Goal: Task Accomplishment & Management: Manage account settings

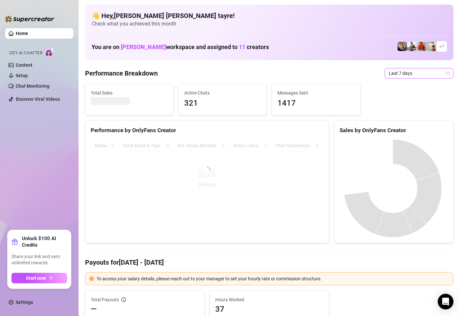
click at [421, 76] on span "Last 7 days" at bounding box center [419, 73] width 61 height 10
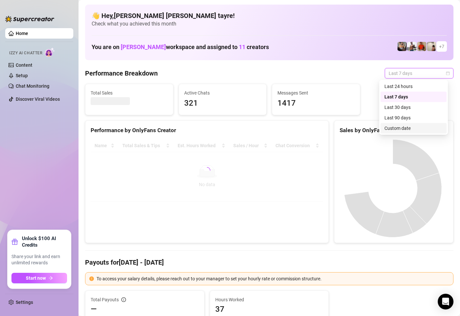
click at [410, 128] on div "Custom date" at bounding box center [414, 128] width 58 height 7
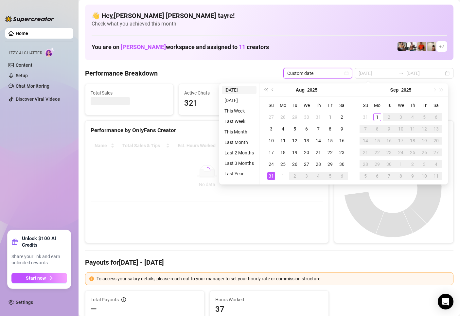
type input "2025-08-31"
type input "[DATE]"
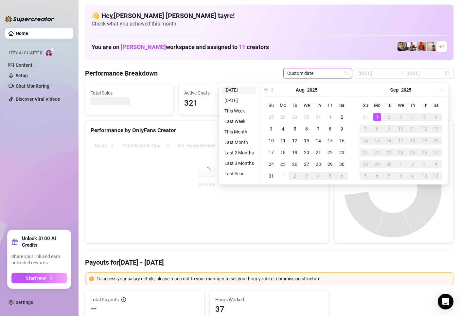
click at [239, 92] on li "[DATE]" at bounding box center [239, 90] width 35 height 8
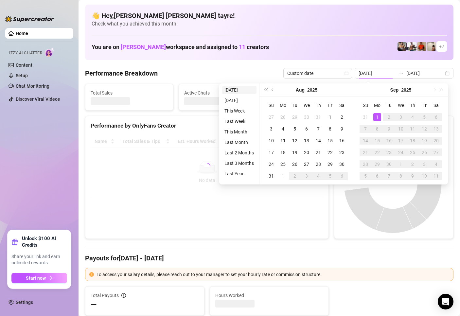
type input "[DATE]"
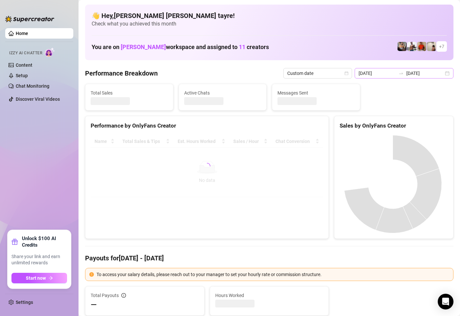
click at [402, 74] on icon "swap-right" at bounding box center [401, 73] width 5 height 5
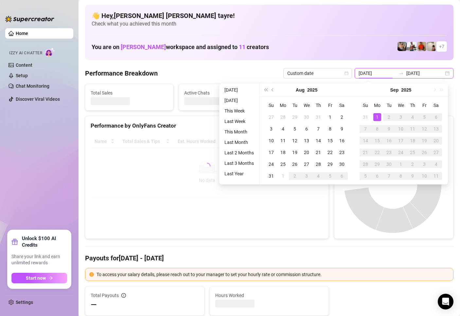
click at [409, 74] on input "[DATE]" at bounding box center [425, 73] width 37 height 7
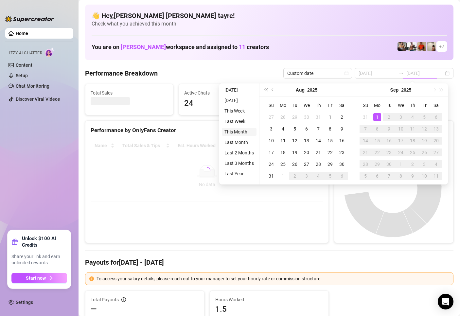
click at [231, 130] on li "This Month" at bounding box center [239, 132] width 35 height 8
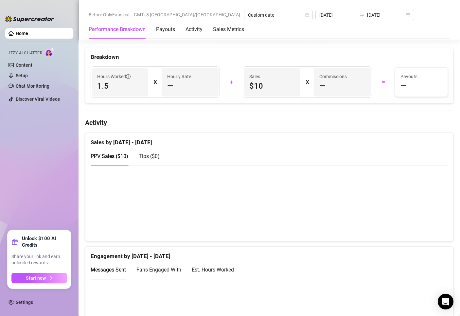
scroll to position [393, 0]
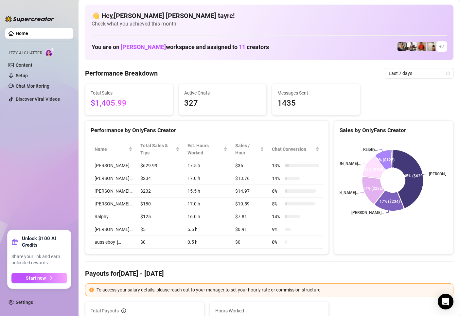
click at [24, 168] on ul "Home Izzy AI Chatter Content Setup Chat Monitoring Discover Viral Videos" at bounding box center [39, 127] width 68 height 202
click at [420, 73] on span "Last 7 days" at bounding box center [419, 73] width 61 height 10
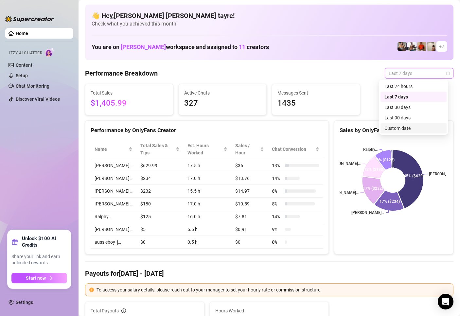
click at [398, 126] on div "Custom date" at bounding box center [414, 128] width 58 height 7
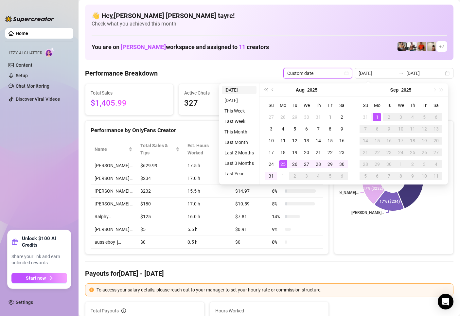
type input "[DATE]"
click at [241, 91] on li "[DATE]" at bounding box center [239, 90] width 35 height 8
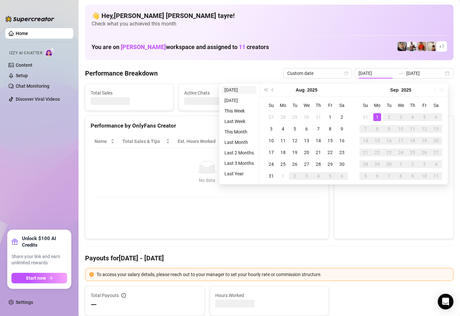
type input "[DATE]"
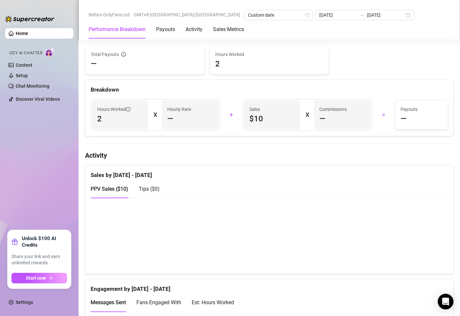
scroll to position [327, 0]
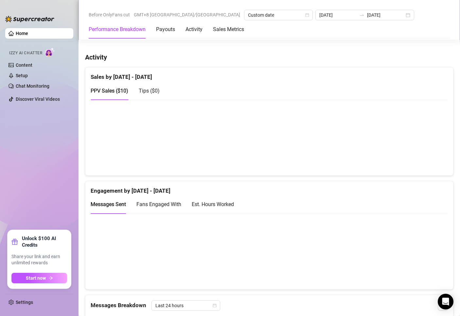
click at [269, 260] on canvas at bounding box center [267, 251] width 352 height 65
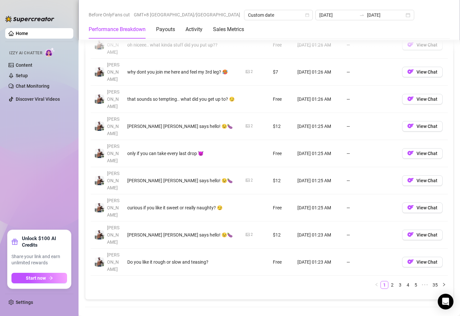
scroll to position [786, 0]
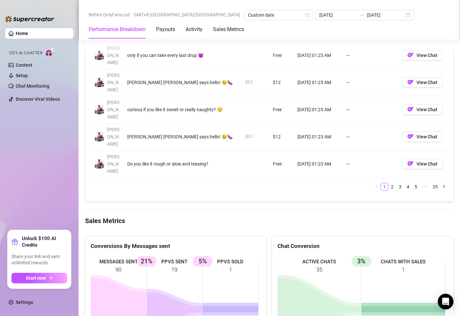
click at [30, 179] on ul "Home Izzy AI Chatter Content Setup Chat Monitoring Discover Viral Videos" at bounding box center [39, 127] width 68 height 202
